Goal: Task Accomplishment & Management: Manage account settings

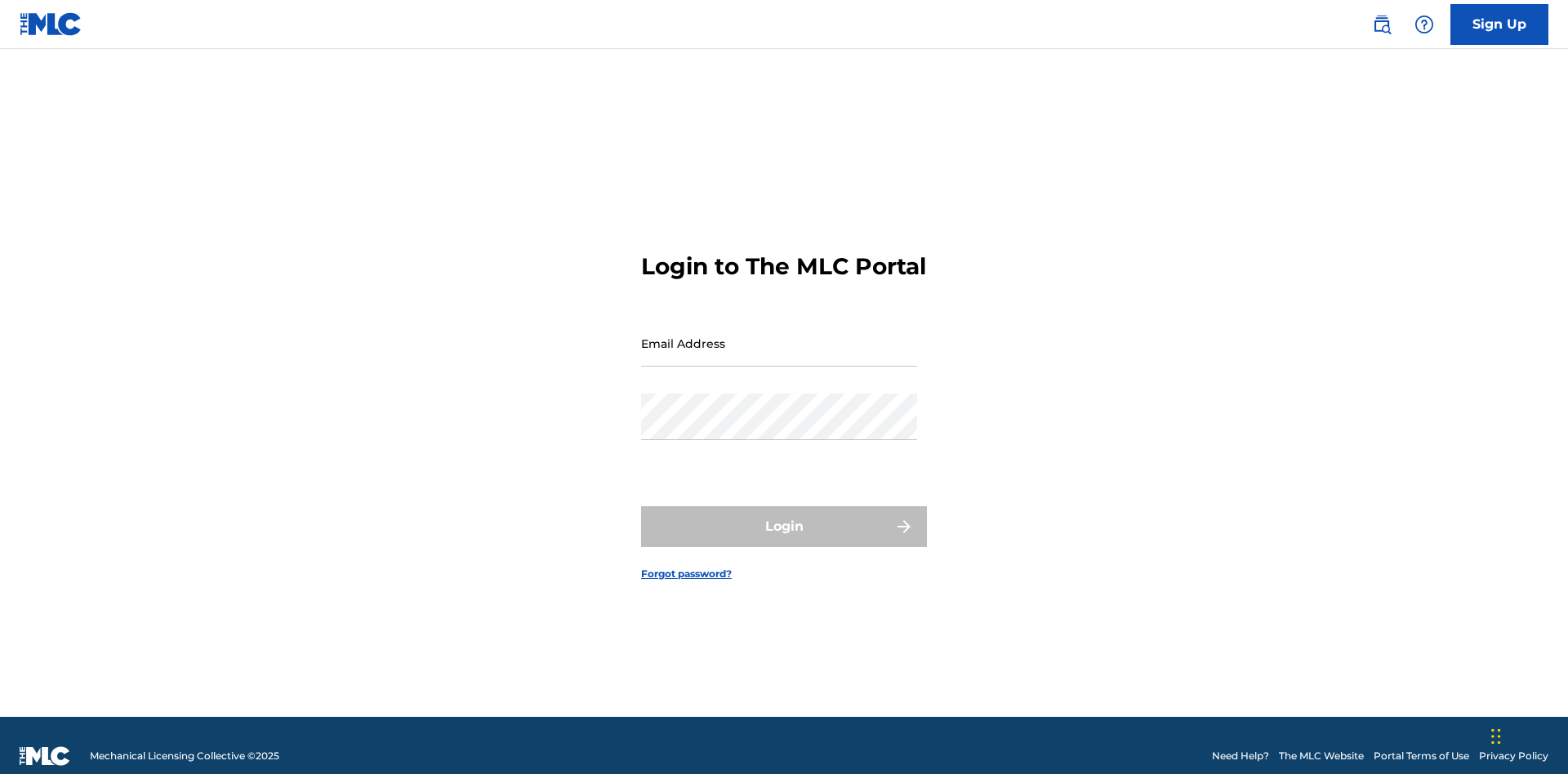
scroll to position [21, 0]
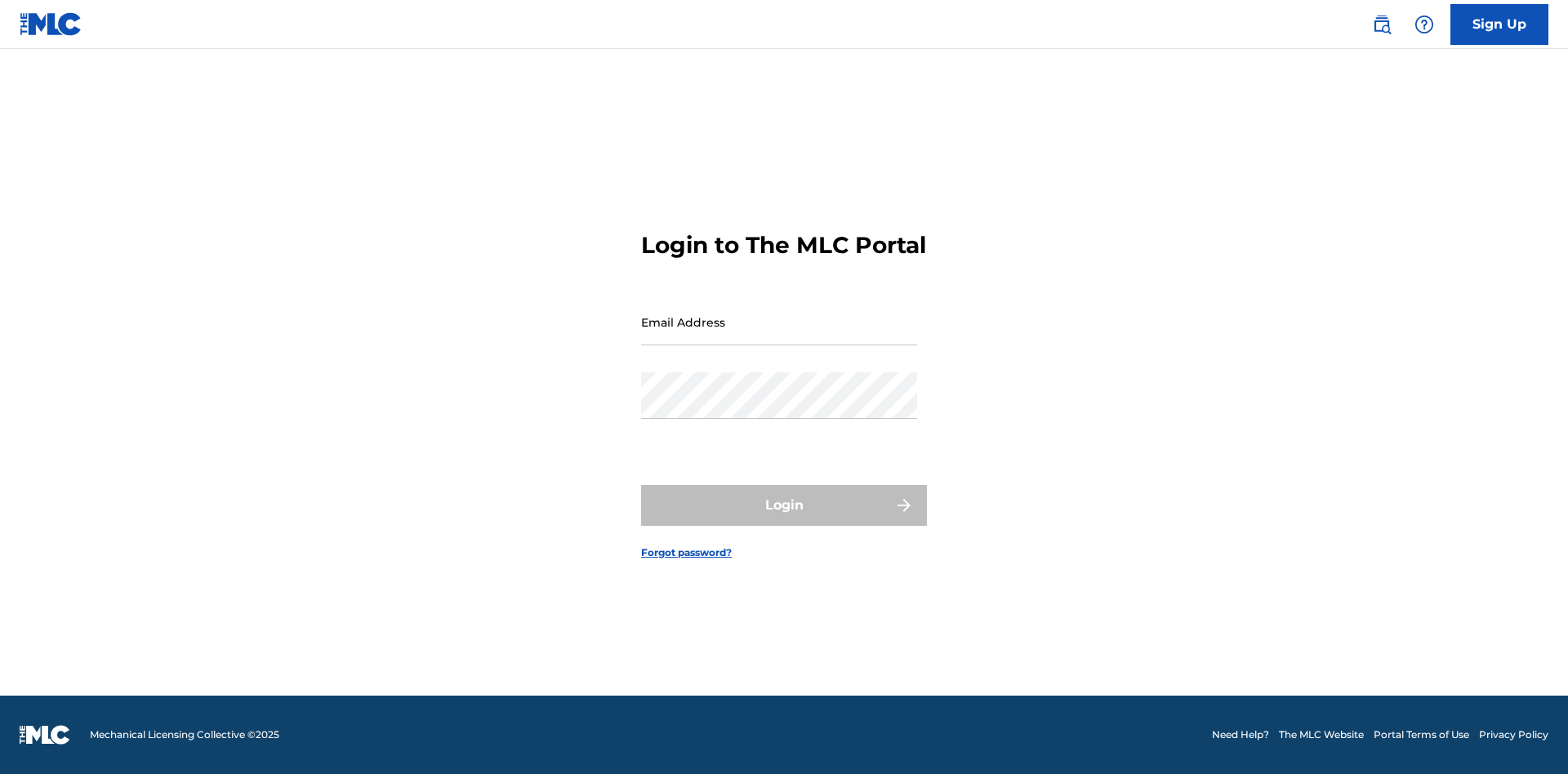
click at [779, 336] on input "Email Address" at bounding box center [779, 321] width 276 height 47
type input "XenaSongwriter@gmail.com"
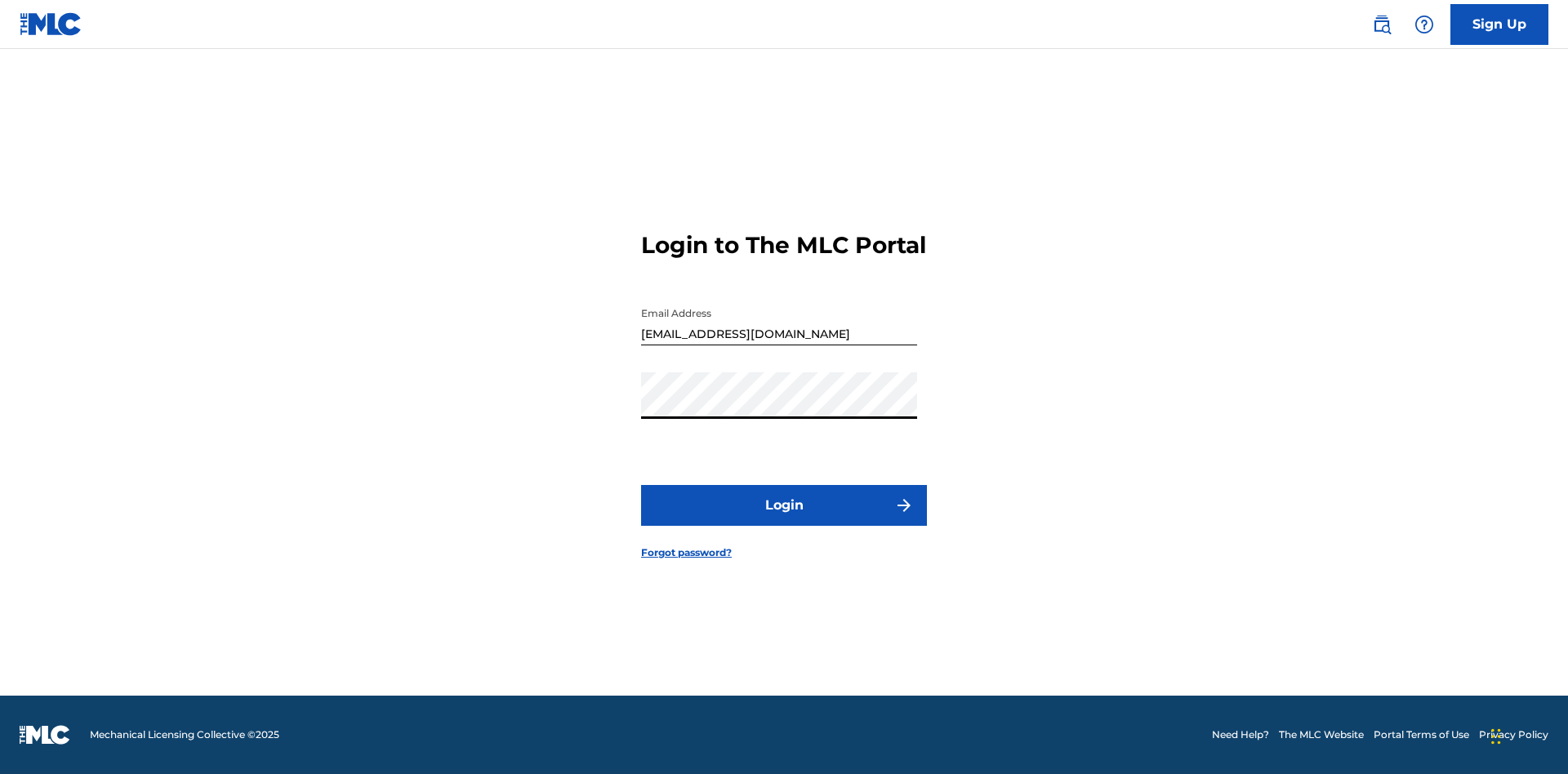
click at [784, 519] on button "Login" at bounding box center [784, 505] width 285 height 41
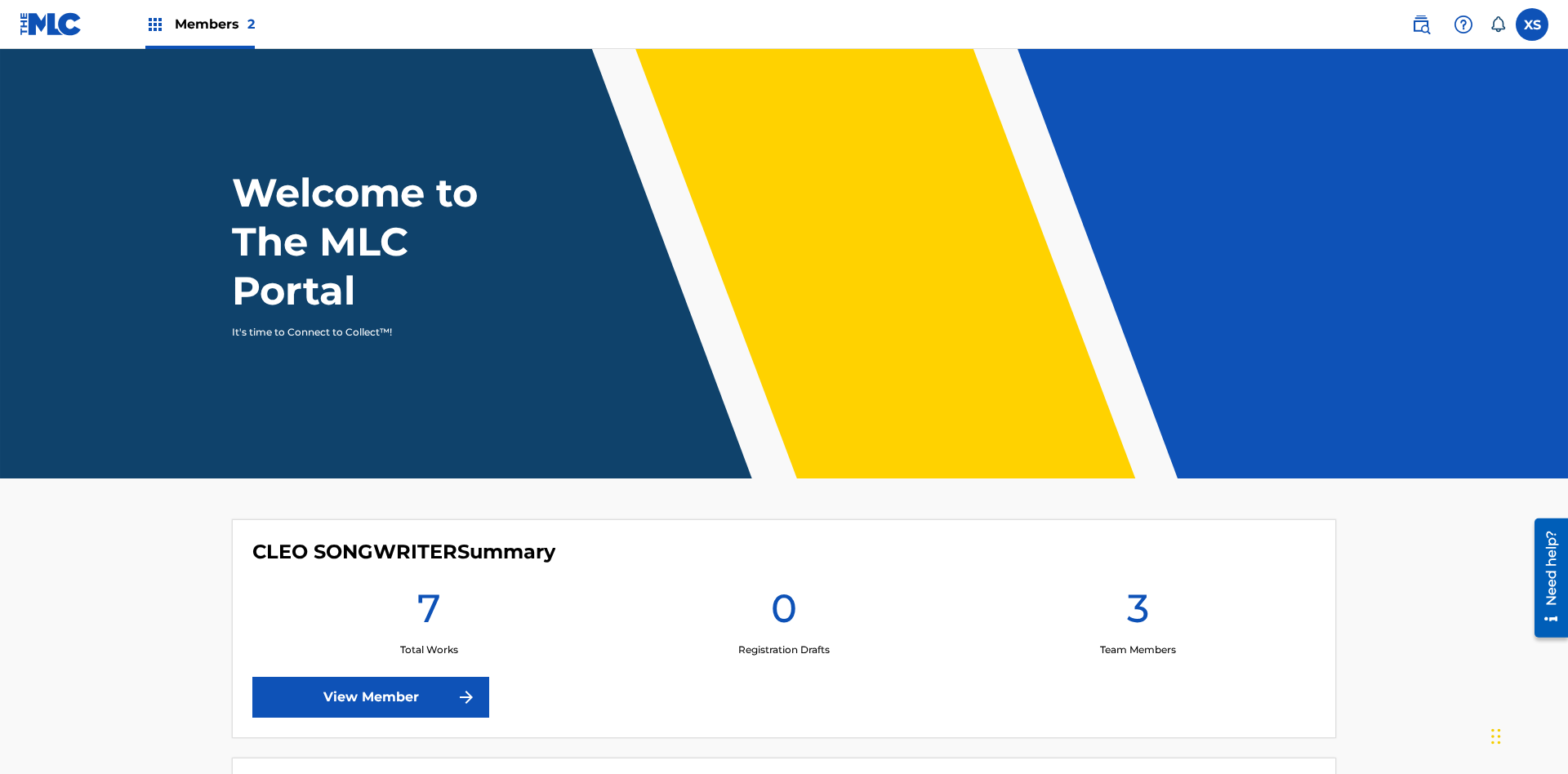
scroll to position [70, 0]
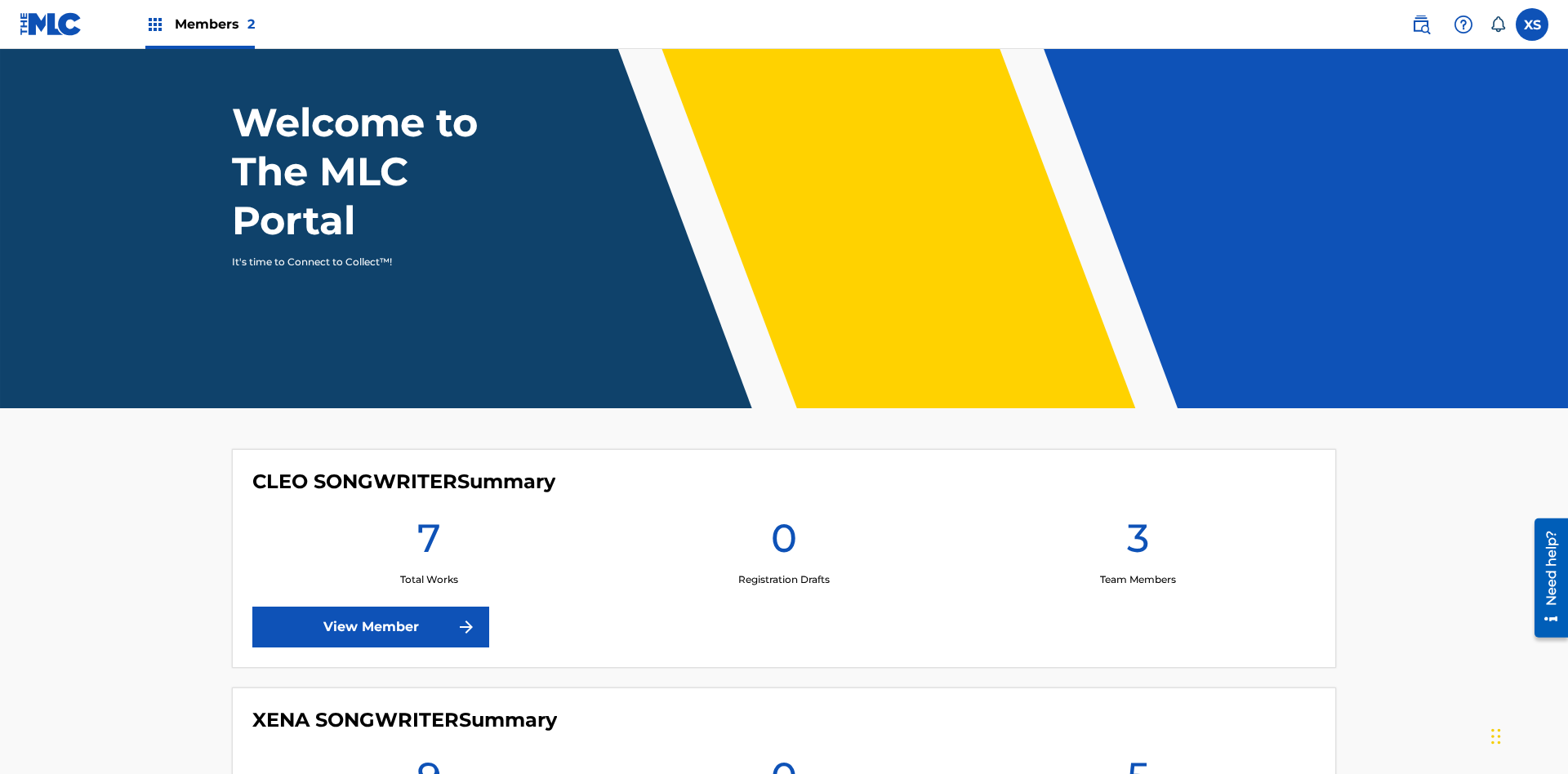
click at [199, 24] on span "Members 2" at bounding box center [215, 24] width 80 height 19
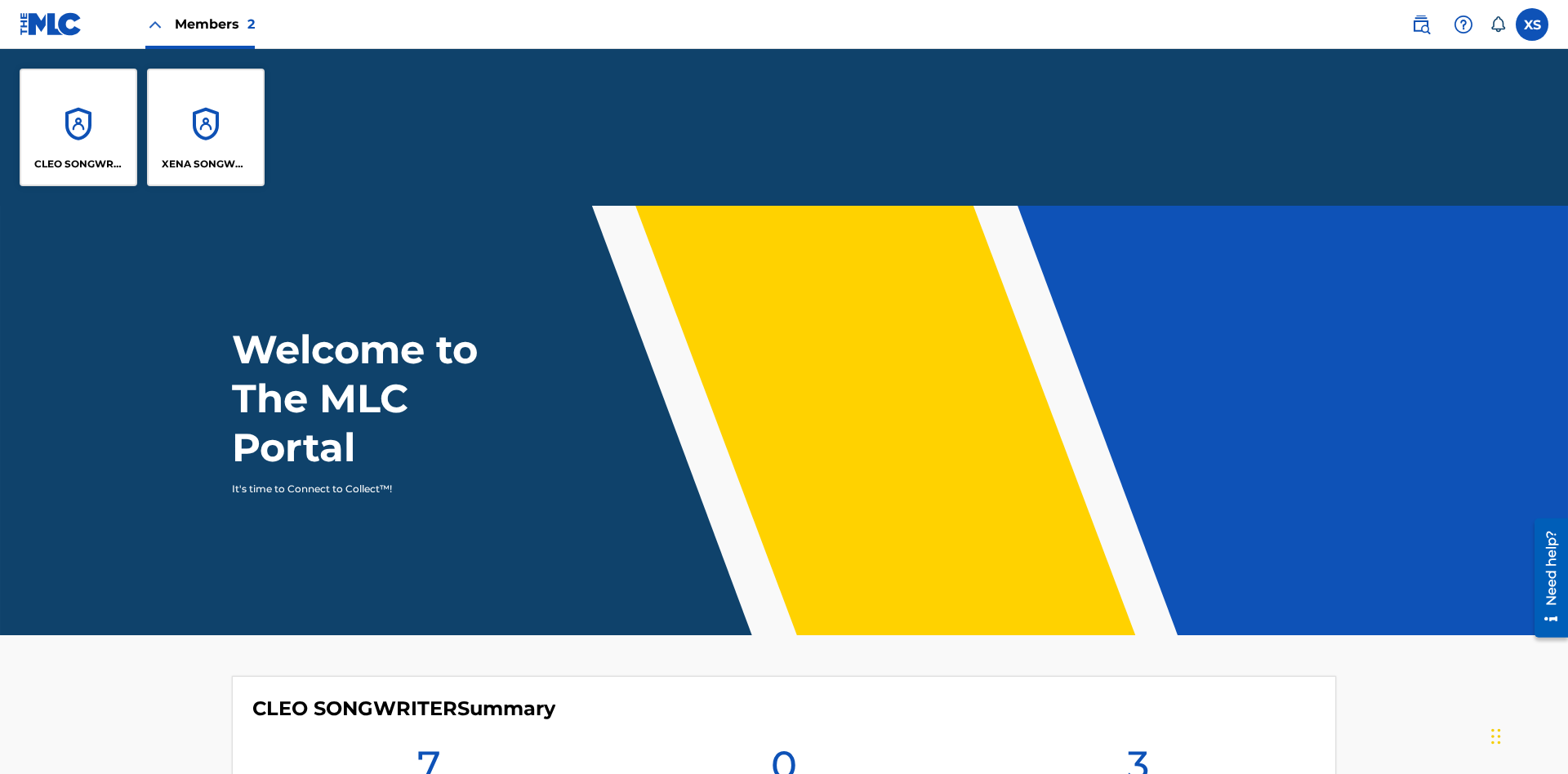
click at [206, 164] on p "XENA SONGWRITER" at bounding box center [206, 164] width 89 height 14
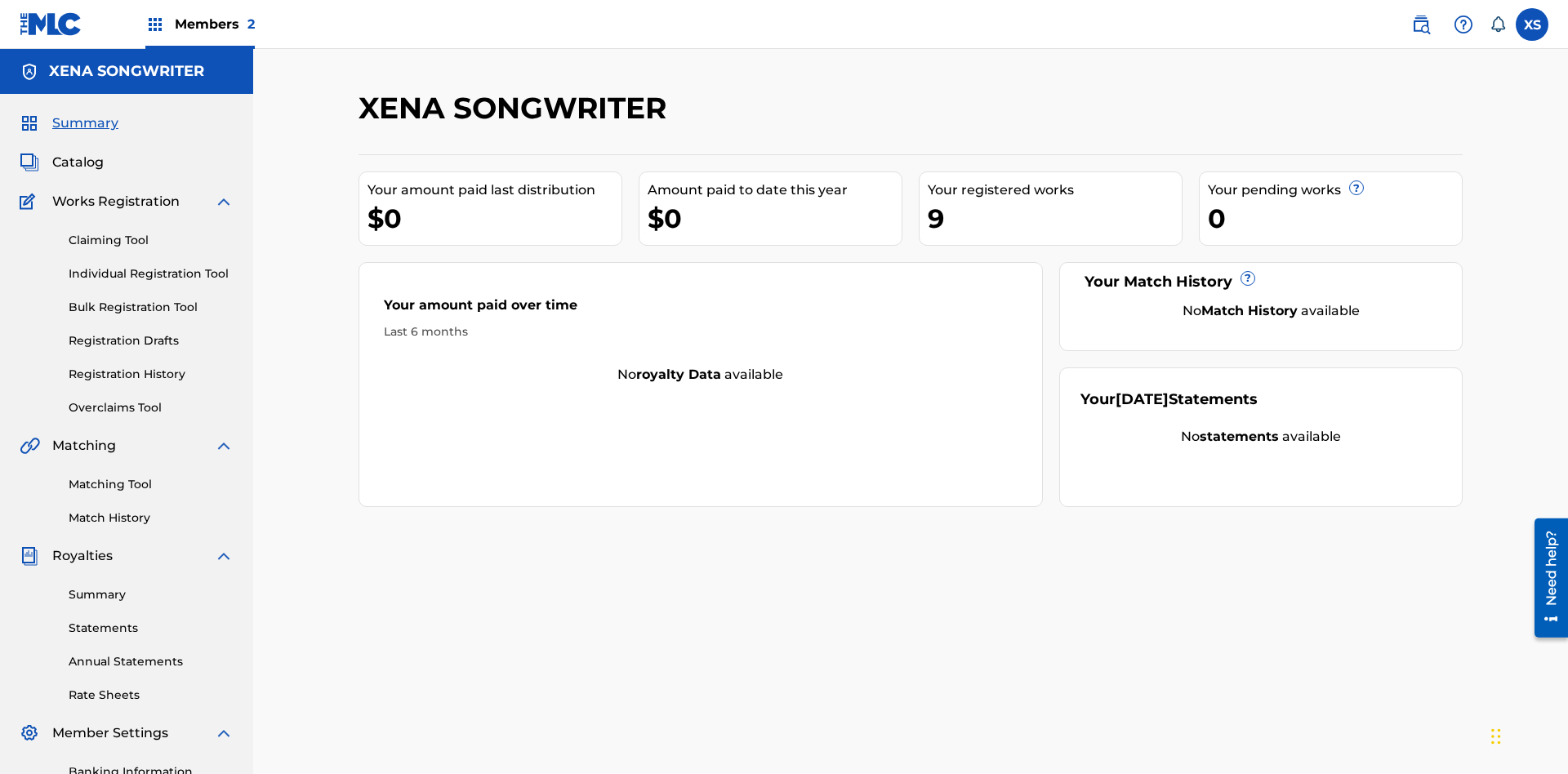
click at [78, 152] on span "Catalog" at bounding box center [78, 162] width 51 height 20
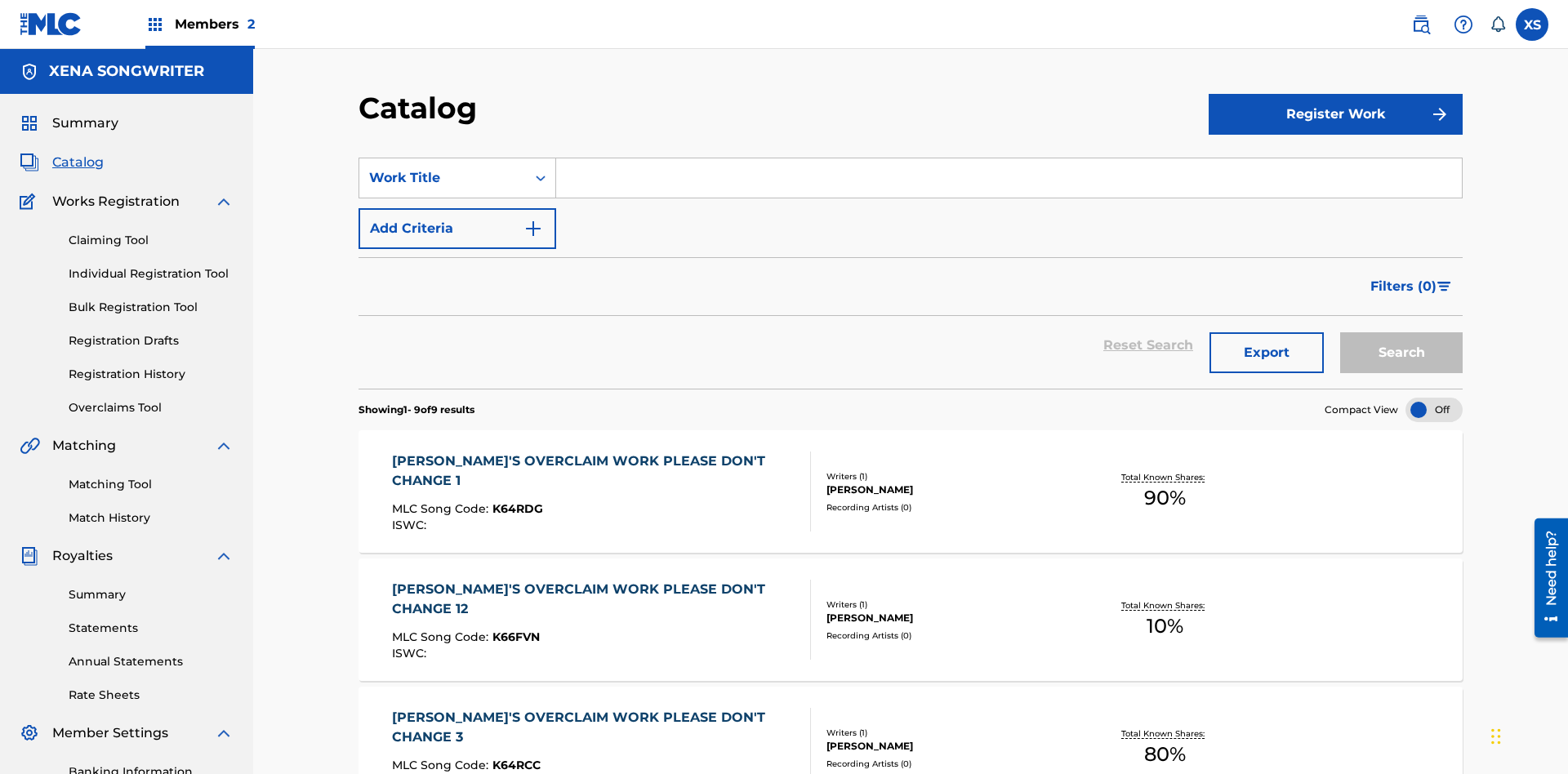
click at [911, 482] on div "DYLAN TANNER HINK" at bounding box center [949, 489] width 246 height 14
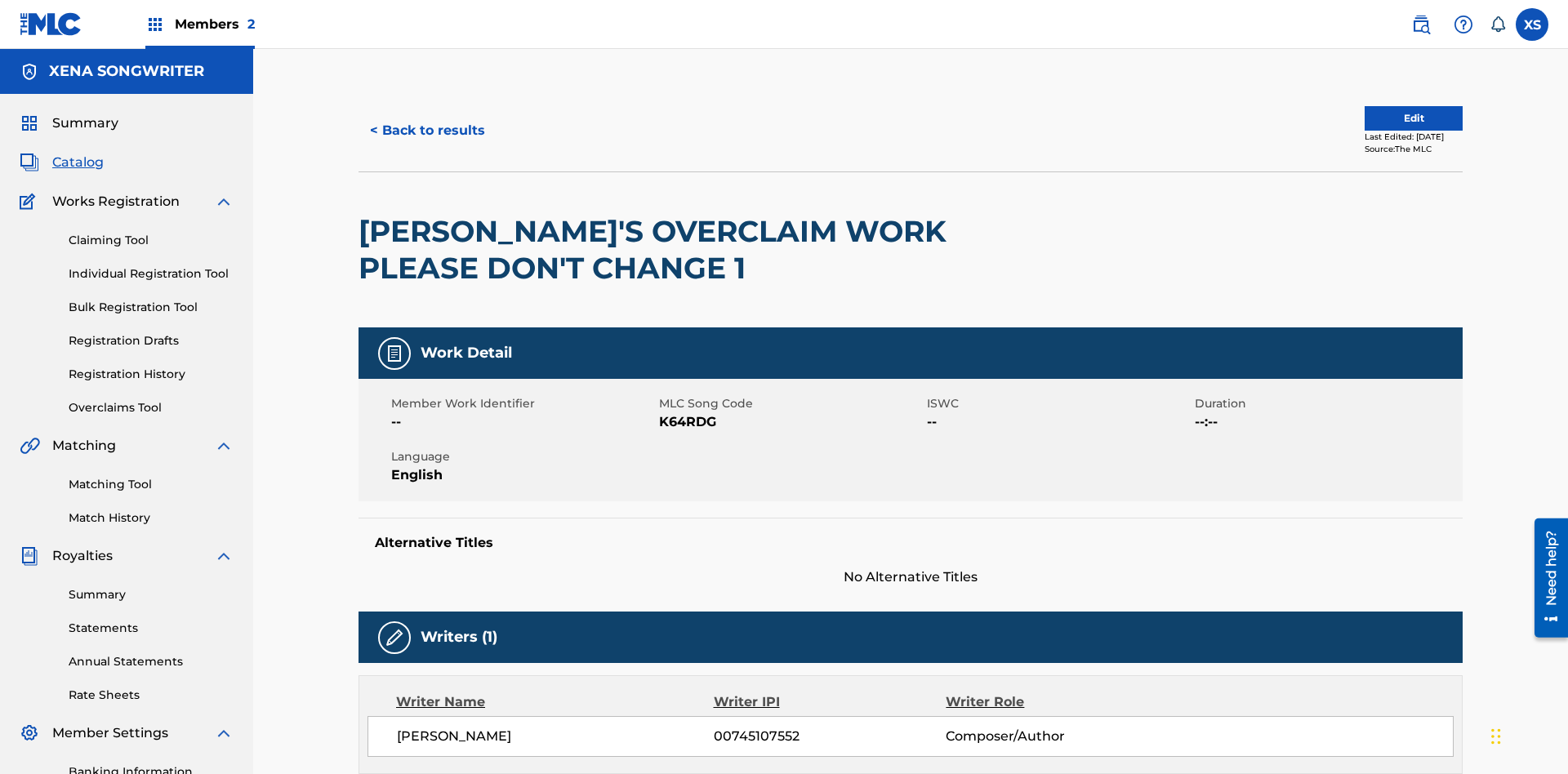
click at [1532, 24] on label at bounding box center [1532, 25] width 32 height 32
click at [1532, 25] on input "XS Xena Songwriter xenasongwriter@gmail.com Notification Preferences Profile Lo…" at bounding box center [1532, 25] width 0 height 0
click at [1373, 231] on p "Log out" at bounding box center [1374, 230] width 38 height 14
click at [1532, 25] on input "XS Xena Songwriter xenasongwriter@gmail.com Notification Preferences Profile Lo…" at bounding box center [1532, 25] width 0 height 0
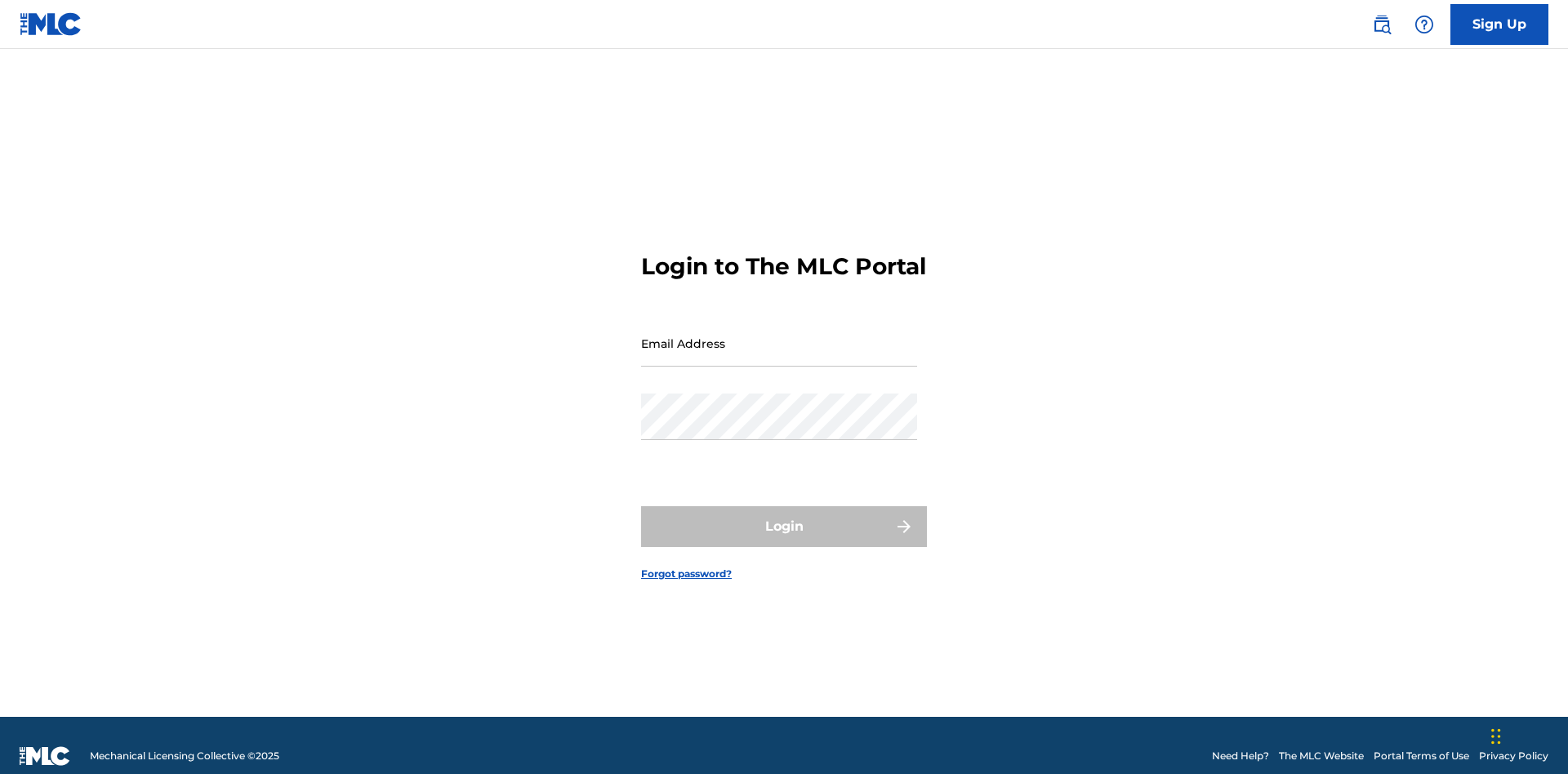
click at [779, 336] on input "Email Address" at bounding box center [779, 342] width 276 height 47
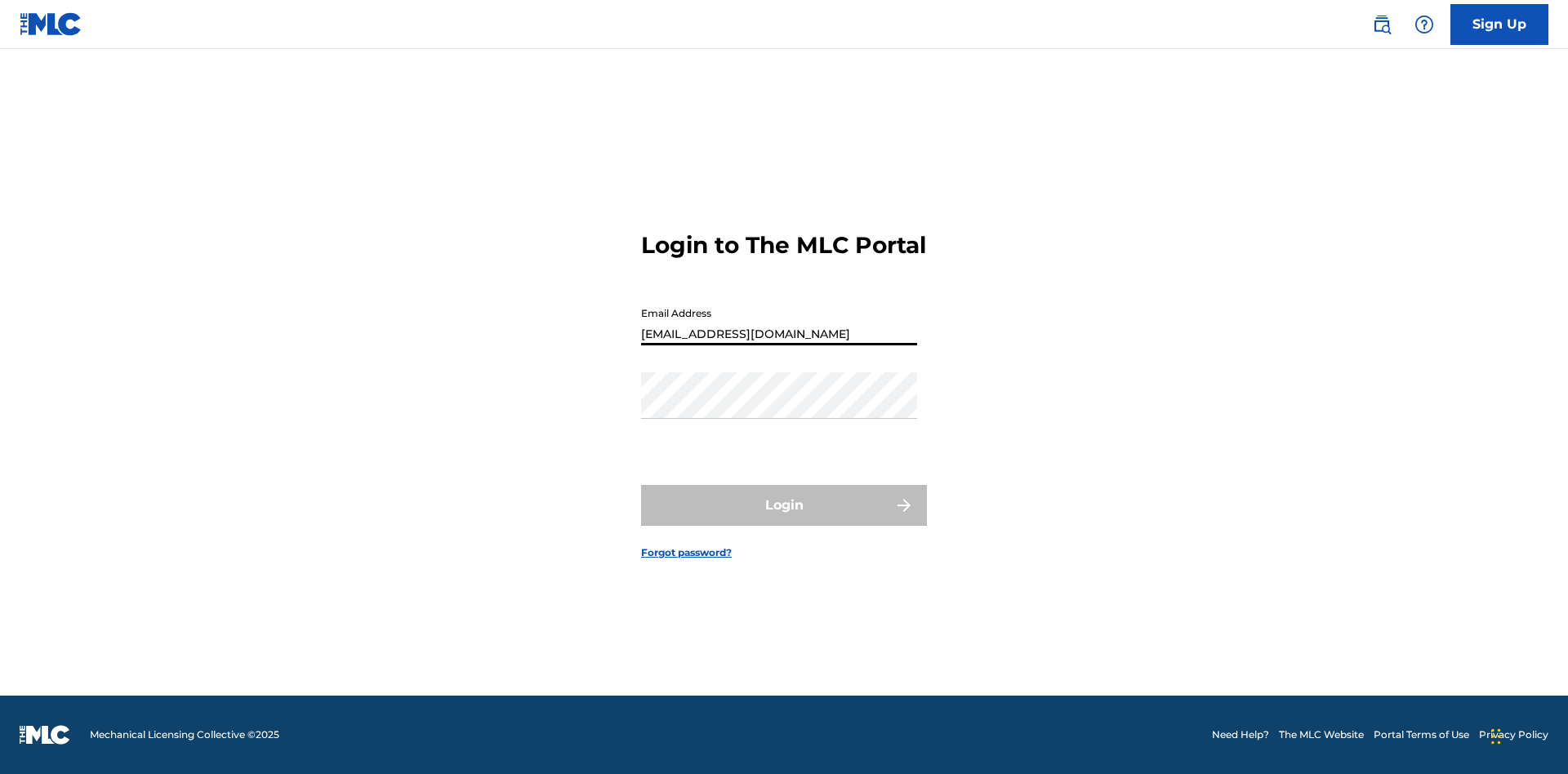
type input "CleoSongwriter@gmail.com"
click at [784, 519] on button "Login" at bounding box center [784, 505] width 285 height 41
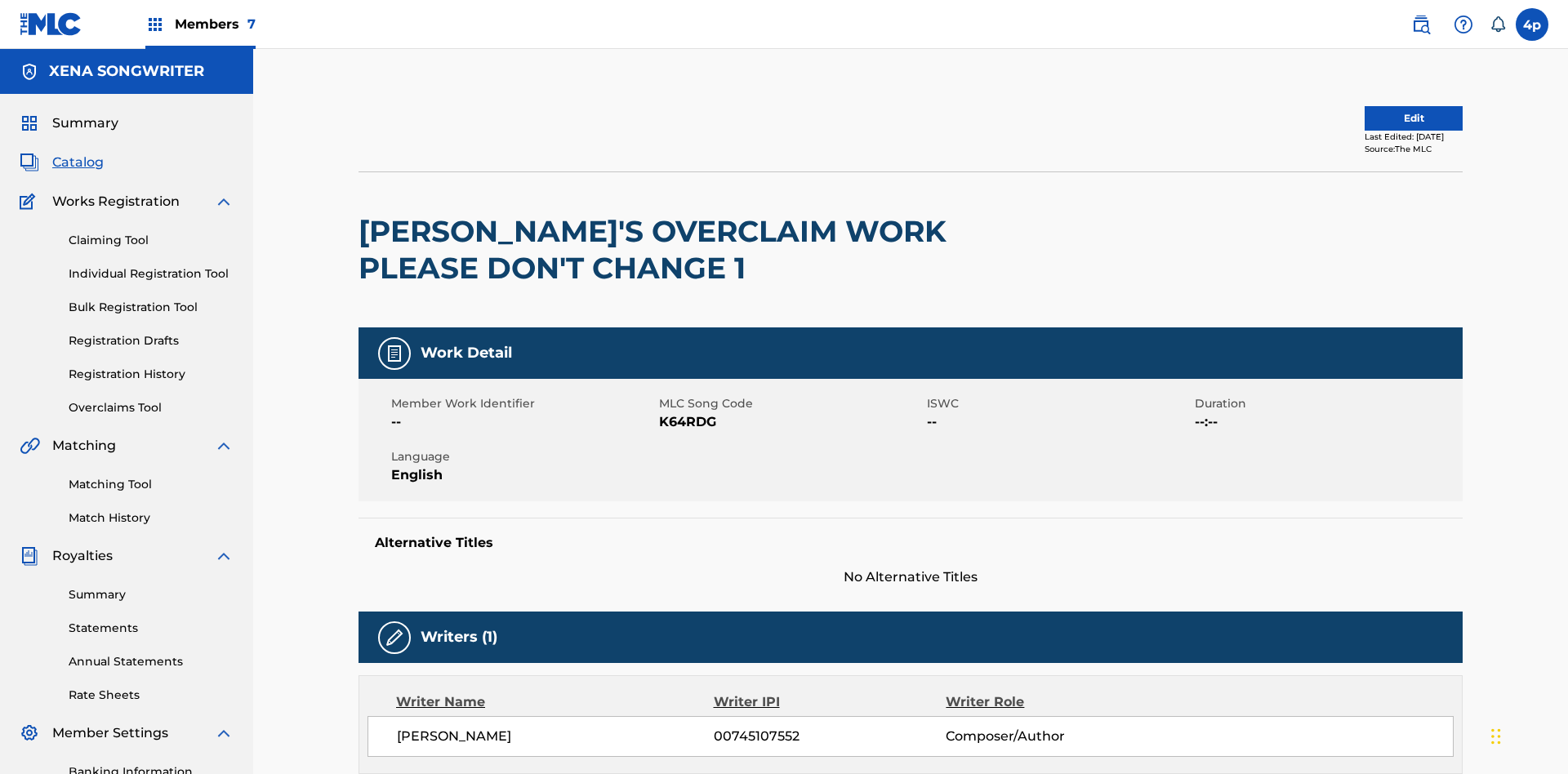
scroll to position [373, 0]
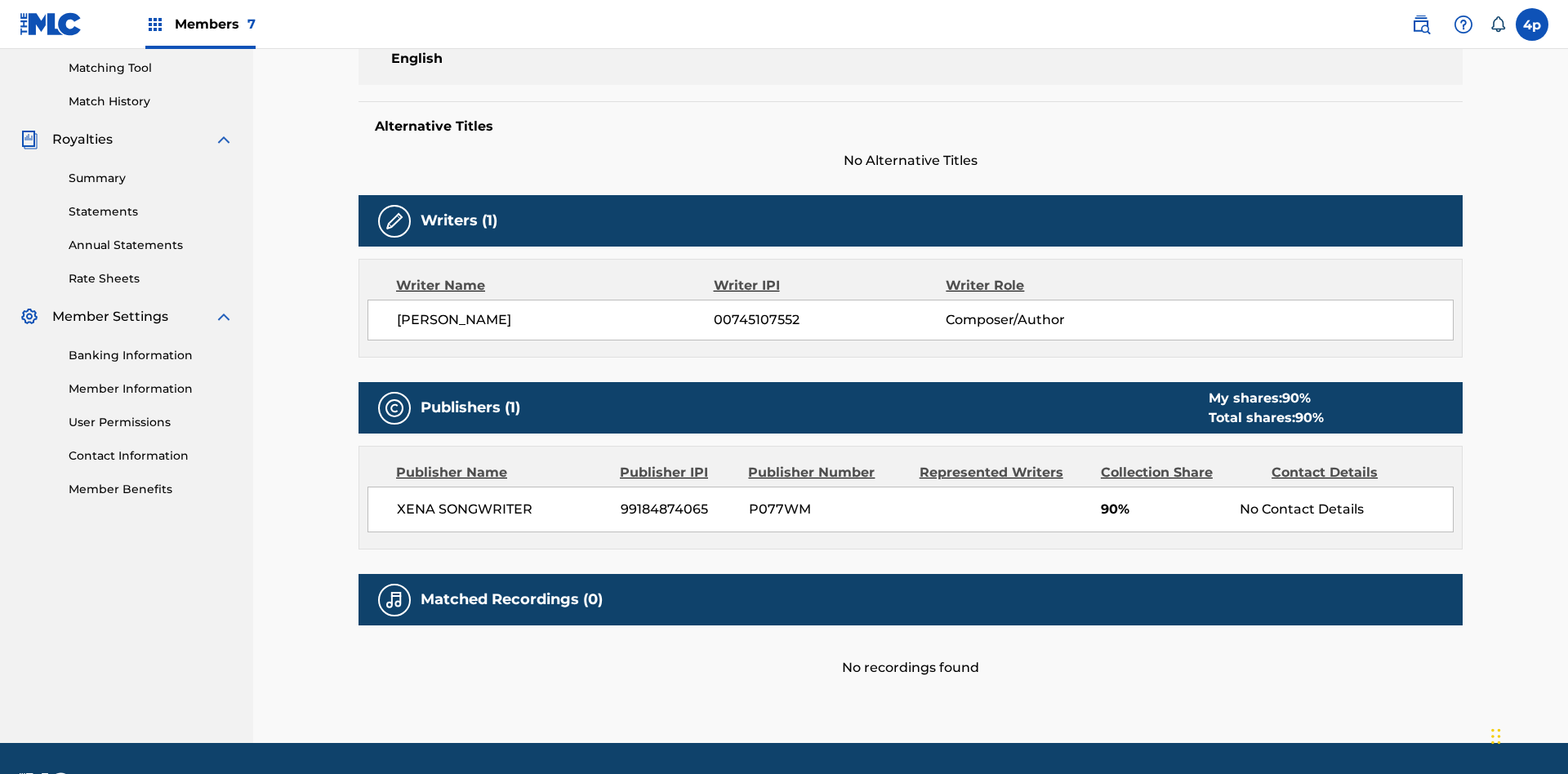
click at [1532, 24] on label at bounding box center [1532, 25] width 32 height 32
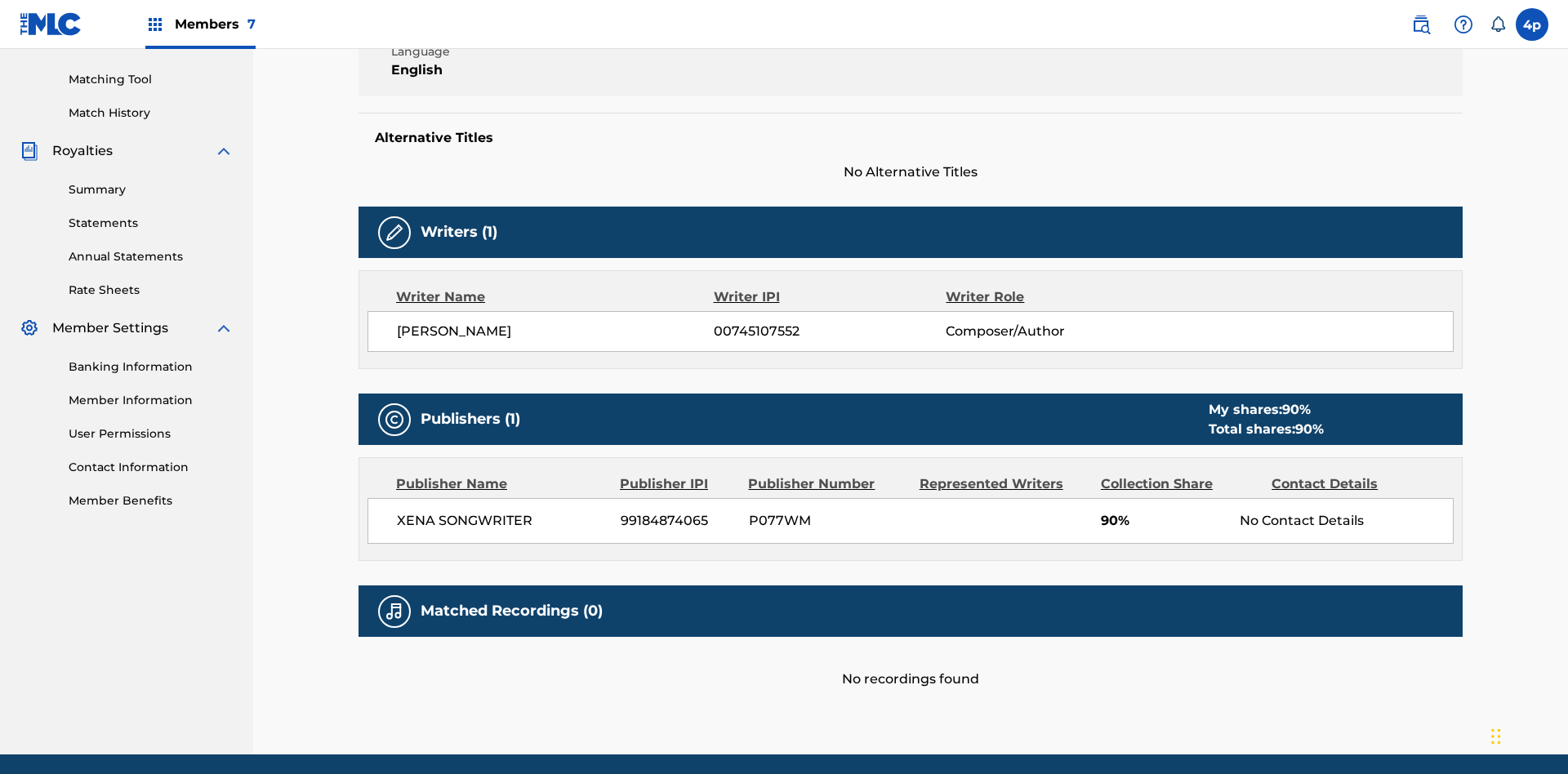
click at [1532, 25] on input "4p 4jJKDxoQoX pVrqHzhcUU cleosongwriter@gmail.com Notification Preferences Prof…" at bounding box center [1532, 25] width 0 height 0
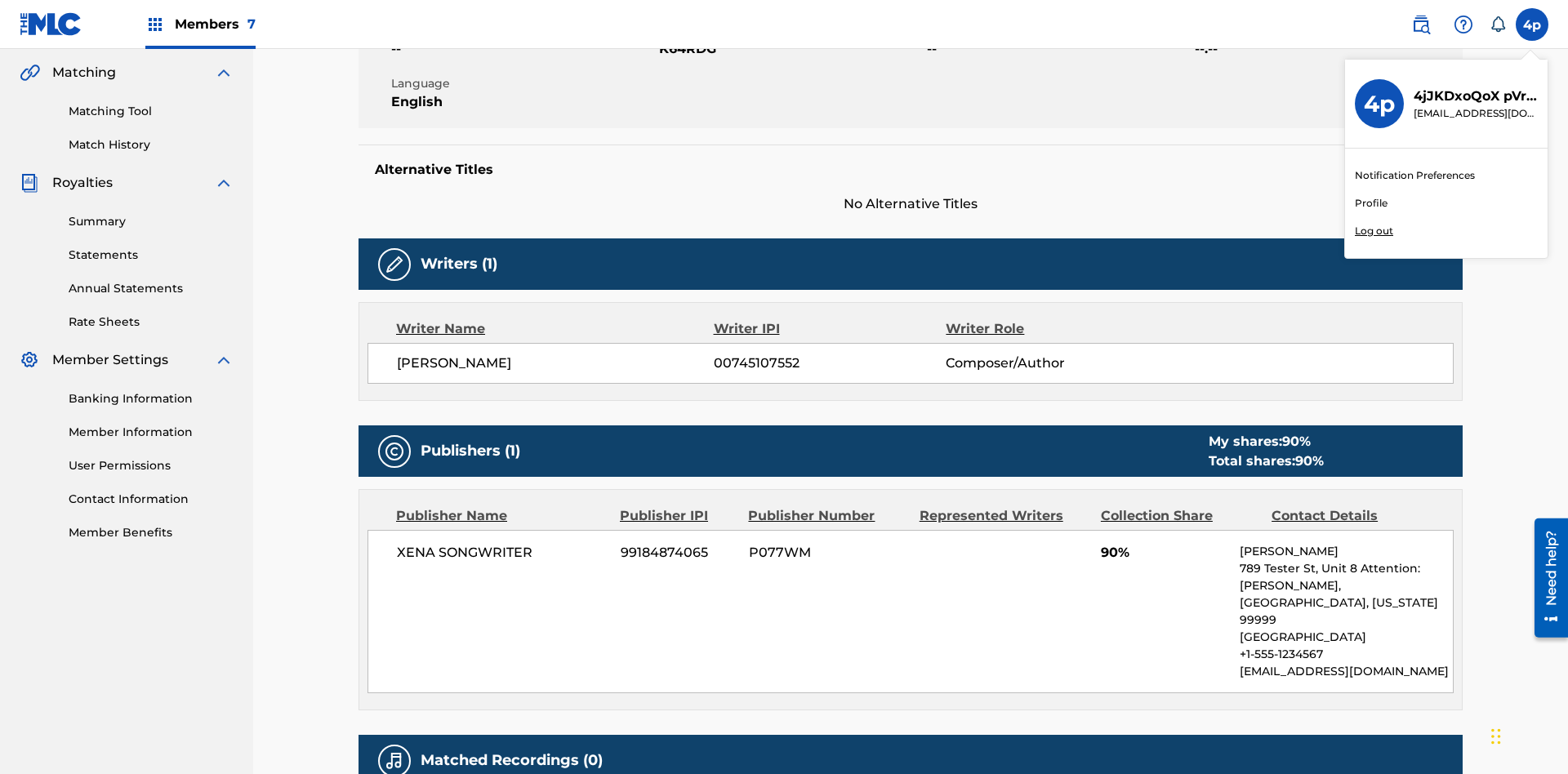
click at [1373, 231] on p "Log out" at bounding box center [1374, 230] width 38 height 14
click at [1532, 25] on input "4p 4jJKDxoQoX pVrqHzhcUU cleosongwriter@gmail.com Notification Preferences Prof…" at bounding box center [1532, 25] width 0 height 0
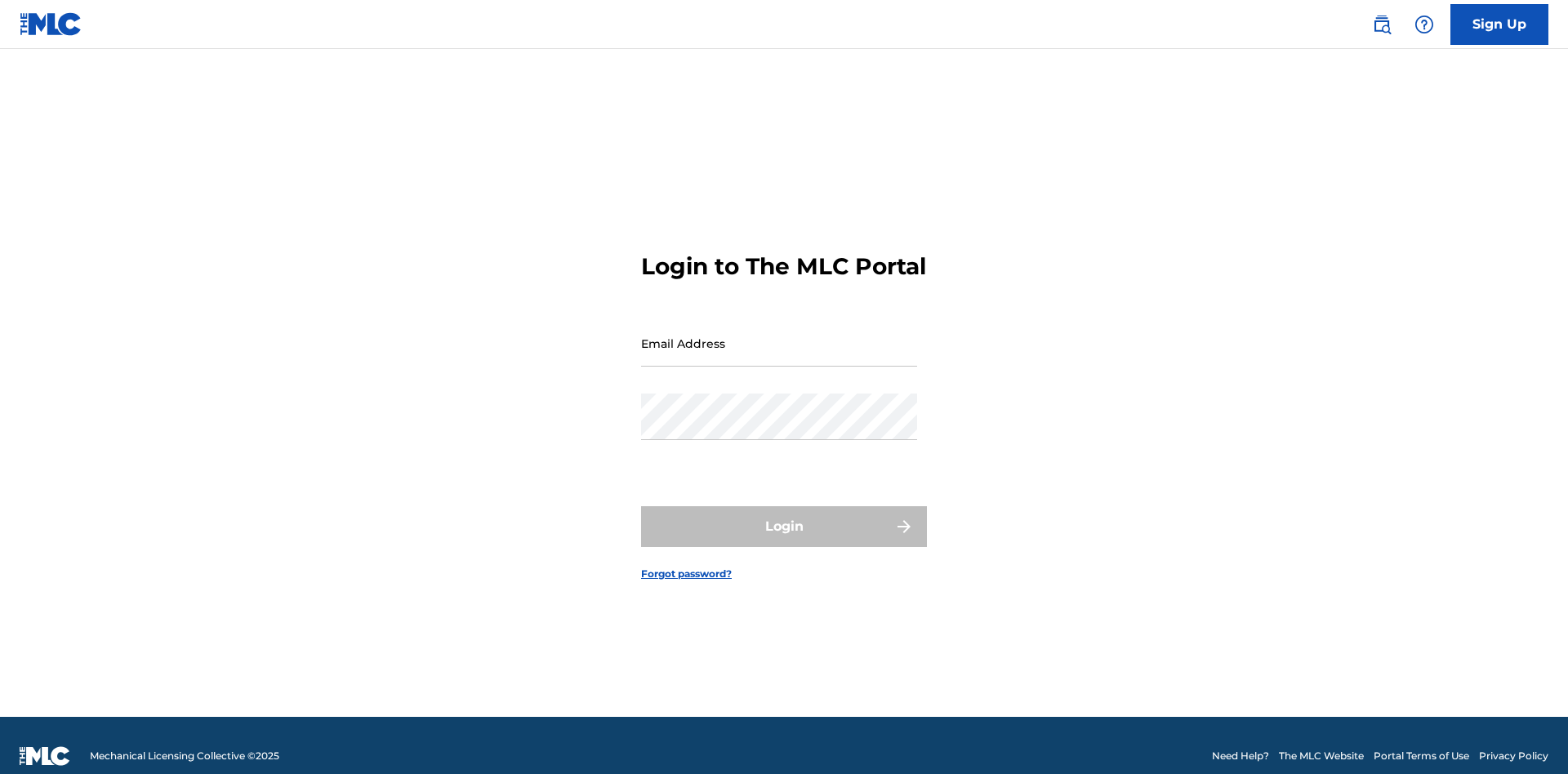
click at [779, 336] on input "Email Address" at bounding box center [779, 342] width 276 height 47
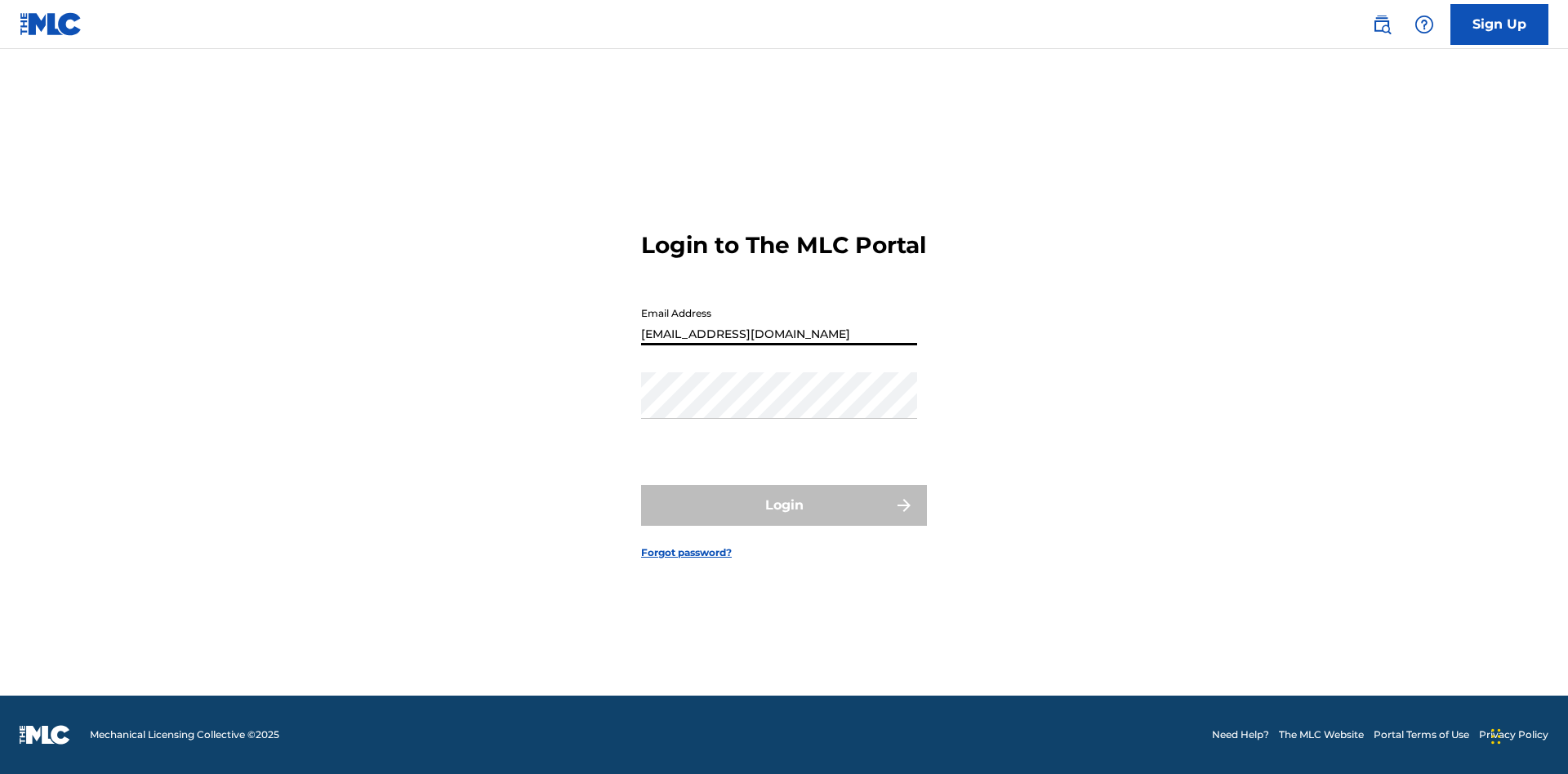
type input "[EMAIL_ADDRESS][DOMAIN_NAME]"
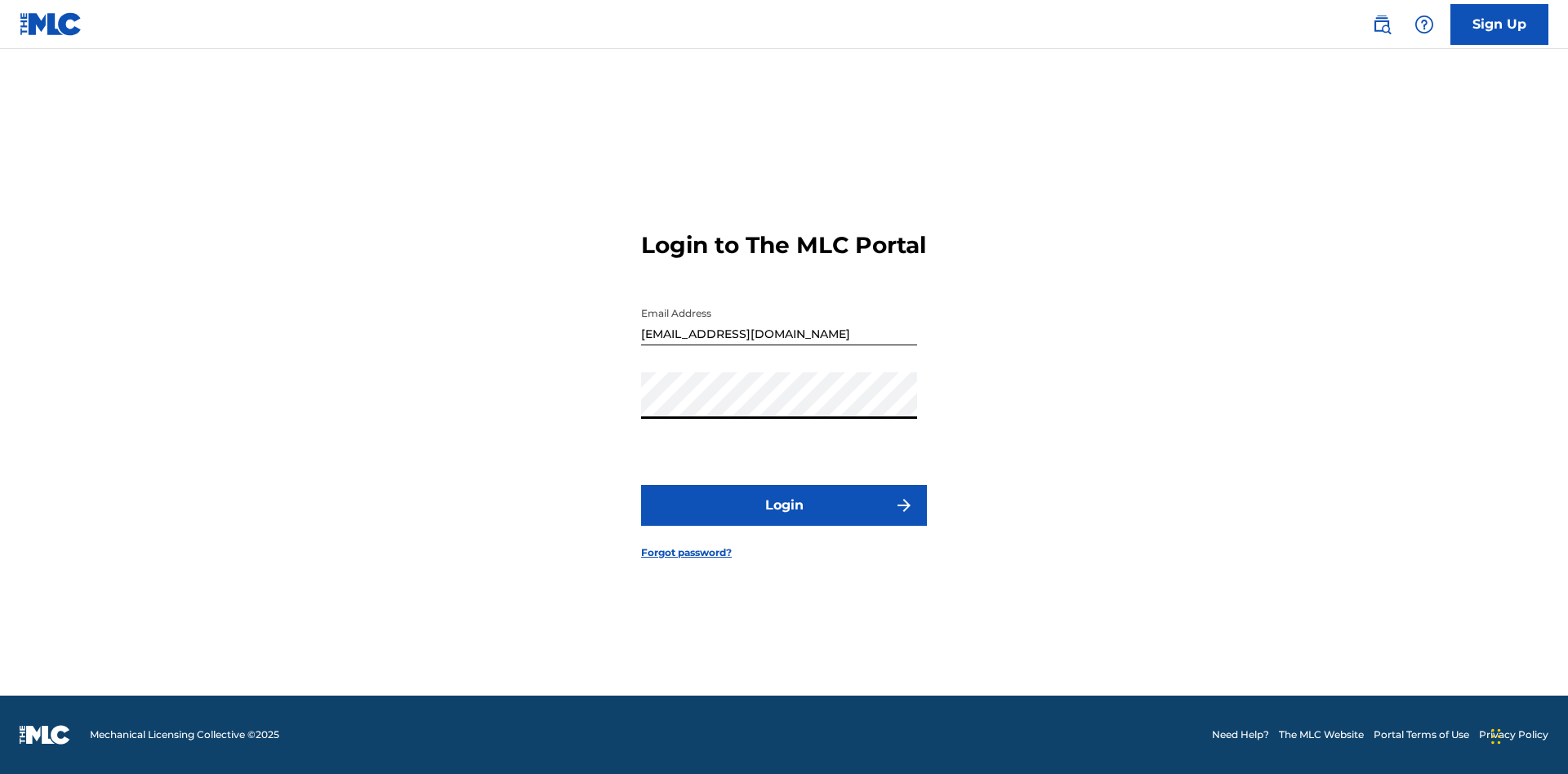
click at [784, 519] on button "Login" at bounding box center [784, 505] width 285 height 41
